Goal: Task Accomplishment & Management: Manage account settings

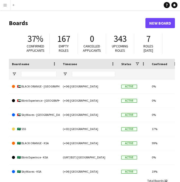
click at [5, 6] on app-icon "Menu" at bounding box center [5, 5] width 4 height 4
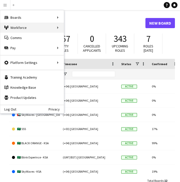
click at [55, 26] on div "Workforce Workforce" at bounding box center [31, 28] width 63 height 10
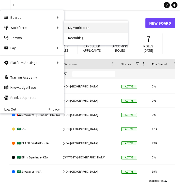
click at [71, 26] on link "My Workforce" at bounding box center [95, 28] width 63 height 10
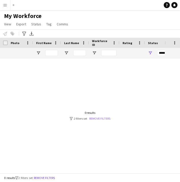
click at [97, 120] on link "Remove filters" at bounding box center [99, 119] width 21 height 4
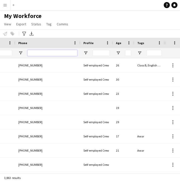
click at [49, 55] on input "Phone Filter Input" at bounding box center [52, 53] width 50 height 6
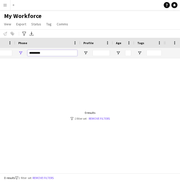
type input "*********"
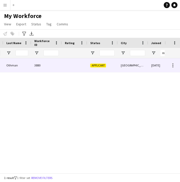
click at [66, 69] on div at bounding box center [74, 65] width 25 height 14
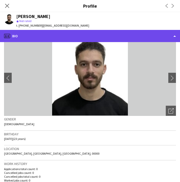
click at [107, 33] on div "profile Bio" at bounding box center [90, 36] width 180 height 12
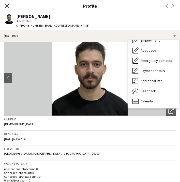
click at [7, 7] on icon "Close pop-in" at bounding box center [7, 5] width 5 height 5
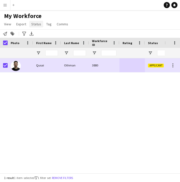
click at [35, 26] on link "Status" at bounding box center [36, 24] width 14 height 7
click at [38, 36] on span "Edit" at bounding box center [36, 35] width 6 height 5
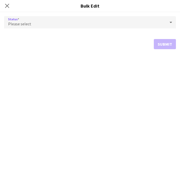
click at [69, 26] on div "Please select" at bounding box center [84, 22] width 161 height 12
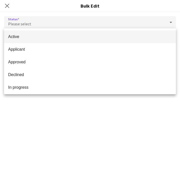
click at [68, 37] on span "Active" at bounding box center [90, 36] width 164 height 5
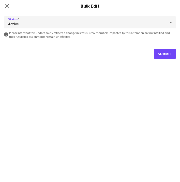
click at [161, 52] on button "Submit" at bounding box center [165, 54] width 22 height 10
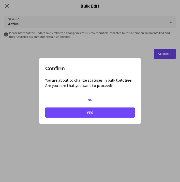
click at [99, 115] on button "Yes" at bounding box center [89, 113] width 89 height 10
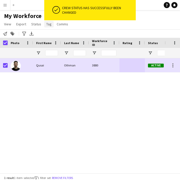
click at [45, 27] on link "Tag" at bounding box center [48, 24] width 9 height 7
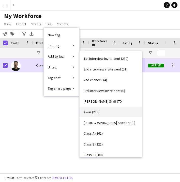
click at [100, 113] on link "Awar (280)" at bounding box center [110, 112] width 62 height 11
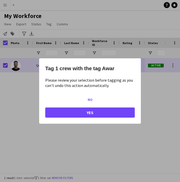
click at [98, 113] on button "Yes" at bounding box center [89, 113] width 89 height 10
